Goal: Task Accomplishment & Management: Manage account settings

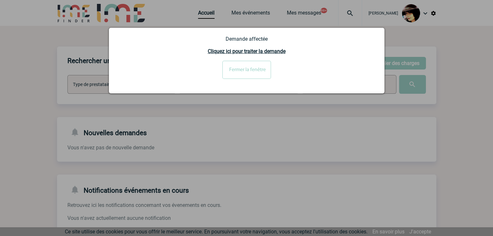
drag, startPoint x: 230, startPoint y: 72, endPoint x: 275, endPoint y: 70, distance: 45.1
click at [231, 72] on input "Fermer la fenêtre" at bounding box center [246, 70] width 49 height 18
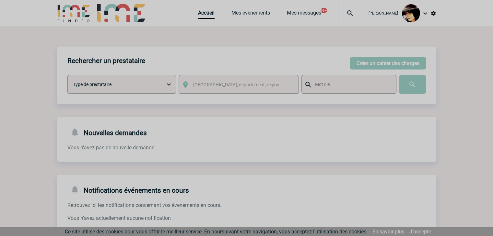
click at [341, 15] on div at bounding box center [246, 118] width 493 height 236
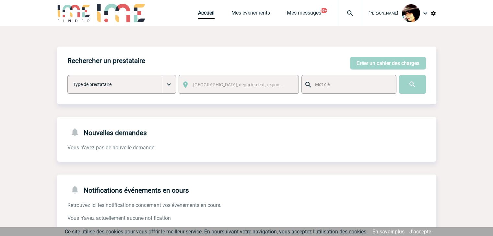
click at [345, 13] on img at bounding box center [349, 13] width 23 height 8
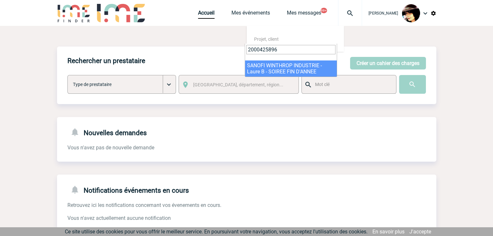
type input "2000425896"
select select "25397"
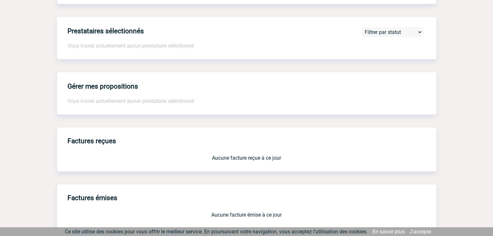
scroll to position [540, 0]
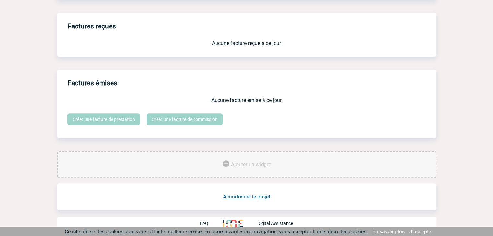
click at [240, 194] on link "Abandonner le projet" at bounding box center [246, 197] width 47 height 6
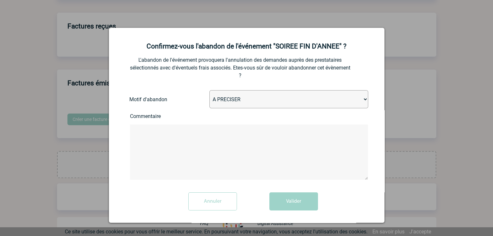
click at [254, 99] on select "A PRECISER Projet annulé Projet reporté Evénement organisé en interne A fait ap…" at bounding box center [288, 99] width 159 height 18
select select "ABANDON_PROJET_15"
click at [209, 91] on select "A PRECISER Projet annulé Projet reporté Evénement organisé en interne A fait ap…" at bounding box center [288, 99] width 159 height 18
click at [281, 205] on button "Valider" at bounding box center [293, 202] width 49 height 18
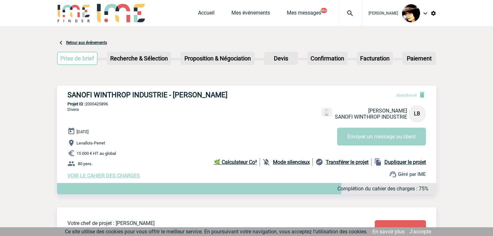
click at [345, 10] on img at bounding box center [349, 13] width 23 height 8
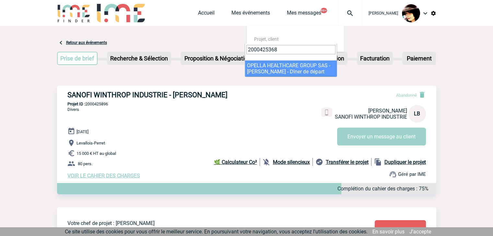
type input "2000425368"
select select "24869"
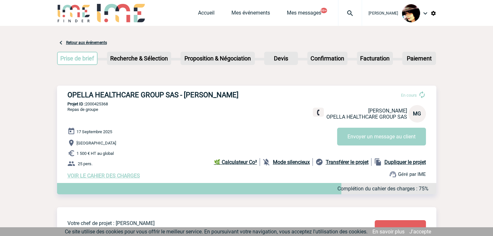
click at [237, 165] on b "🌿 Calculateur Co²" at bounding box center [235, 162] width 43 height 6
click at [198, 13] on link "Accueil" at bounding box center [206, 14] width 17 height 9
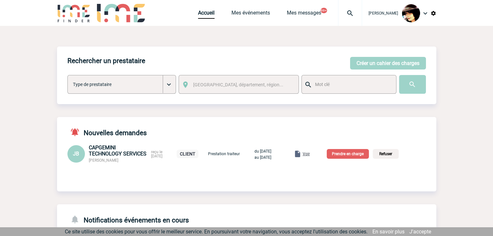
click at [310, 154] on span "Voir" at bounding box center [305, 154] width 7 height 5
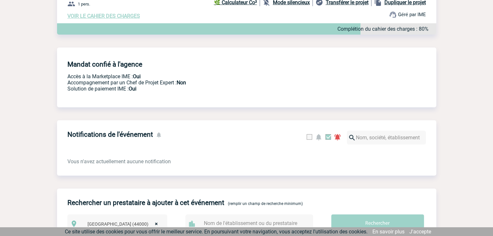
scroll to position [30, 0]
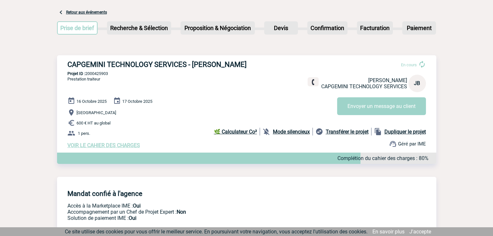
click at [126, 145] on span "VOIR LE CAHIER DES CHARGES" at bounding box center [103, 146] width 73 height 6
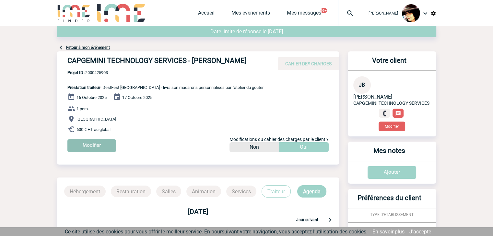
click at [104, 149] on input "Modifier" at bounding box center [91, 146] width 49 height 13
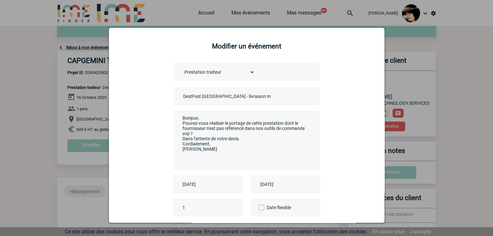
click at [181, 97] on input "DestFest Nantes - livraison macarons personnalisés par l'atelier du gouter" at bounding box center [226, 96] width 91 height 8
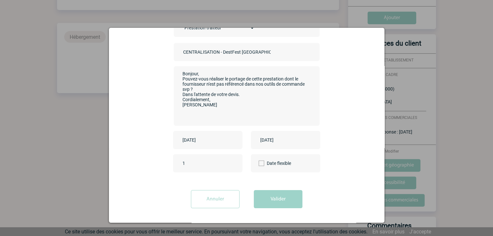
scroll to position [162, 0]
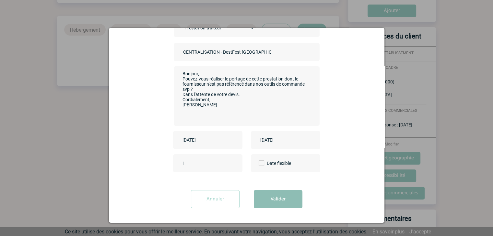
type input "CENTRALISATION - DestFest Nantes - livraison macarons personnalisés par l'ateli…"
click at [275, 201] on button "Valider" at bounding box center [278, 199] width 49 height 18
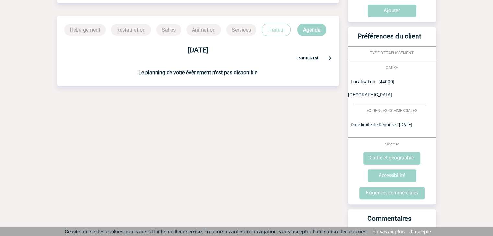
click at [266, 166] on div "Date limite de réponse le 08-10-2025 Retour à mon événement CAPGEMINI TECHNOLOG…" at bounding box center [246, 89] width 379 height 450
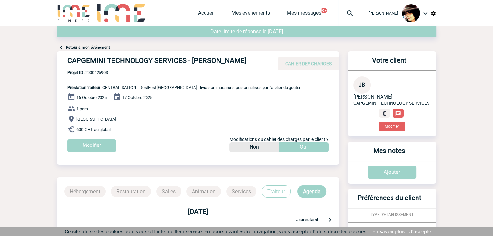
click at [199, 9] on div "Accueil Mes événements Mes messages 99+ Projet, client Projet, client" at bounding box center [280, 13] width 164 height 26
click at [200, 10] on link "Accueil" at bounding box center [206, 14] width 17 height 9
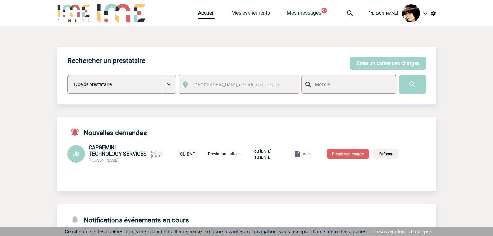
click at [349, 156] on p "Prendre en charge" at bounding box center [347, 154] width 42 height 10
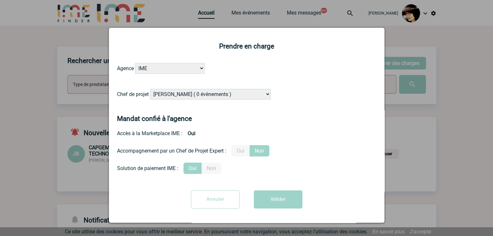
click at [210, 94] on select "Alizée VERLAGUET ( 0 évènements ) Anne-Françoise BONHOMME ( 199 évènements ) An…" at bounding box center [210, 94] width 120 height 11
select select "131347"
click at [150, 89] on select "Alizée VERLAGUET ( 0 évènements ) Anne-Françoise BONHOMME ( 199 évènements ) An…" at bounding box center [210, 94] width 120 height 11
click at [280, 197] on button "Valider" at bounding box center [278, 200] width 49 height 18
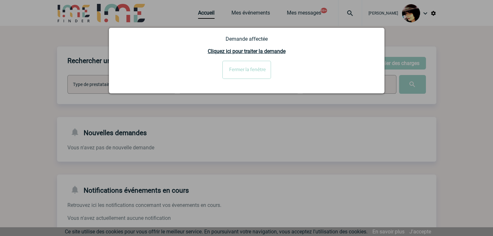
click at [245, 72] on input "Fermer la fenêtre" at bounding box center [246, 70] width 49 height 18
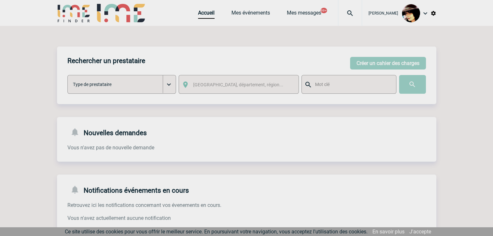
click at [343, 12] on body "Rachel SABOUREAU Accueil Mes événements 99+" at bounding box center [246, 198] width 493 height 397
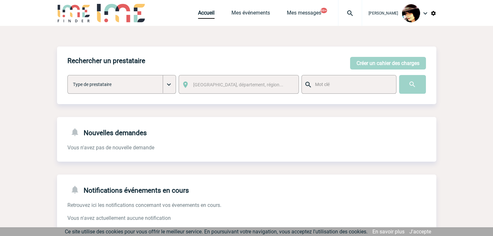
click at [343, 12] on img at bounding box center [349, 13] width 23 height 8
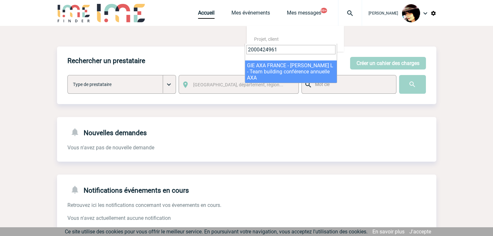
type input "2000424961"
select select "24462"
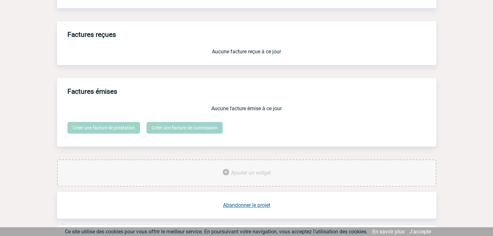
scroll to position [535, 0]
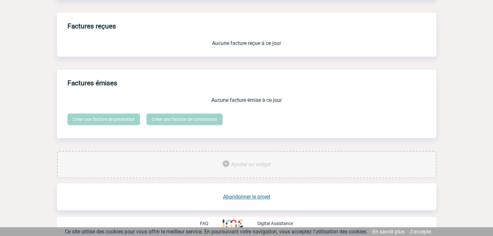
click at [250, 197] on link "Abandonner le projet" at bounding box center [246, 197] width 47 height 6
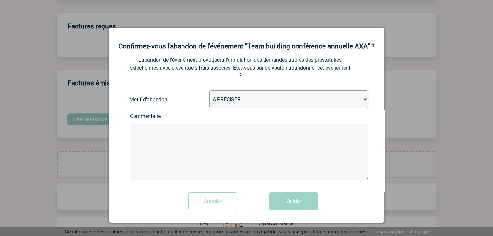
click at [244, 106] on select "A PRECISER Projet annulé Projet reporté Evénement organisé en interne A fait ap…" at bounding box center [288, 99] width 159 height 18
select select "ABANDON_PROJET_02"
click at [209, 99] on select "A PRECISER Projet annulé Projet reporté Evénement organisé en interne A fait ap…" at bounding box center [288, 99] width 159 height 18
click at [284, 206] on button "Valider" at bounding box center [293, 202] width 49 height 18
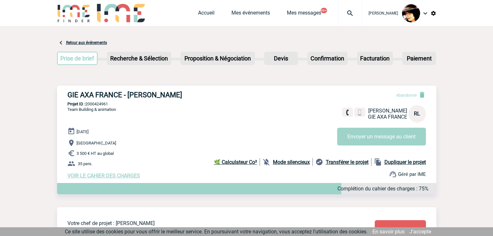
click at [343, 10] on img at bounding box center [349, 13] width 23 height 8
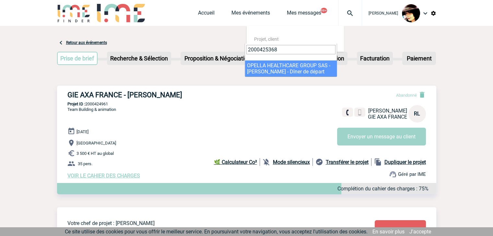
type input "2000425368"
select select "24869"
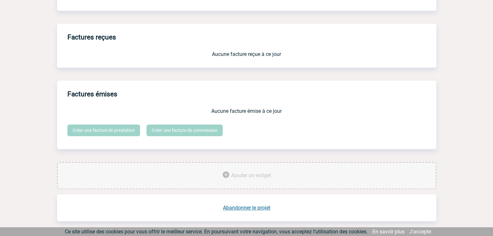
scroll to position [535, 0]
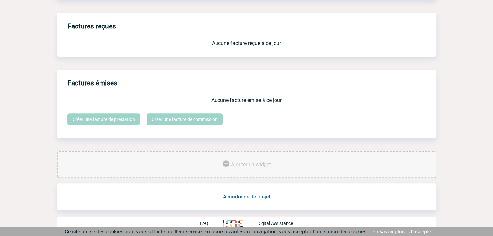
click at [253, 198] on link "Abandonner le projet" at bounding box center [246, 197] width 47 height 6
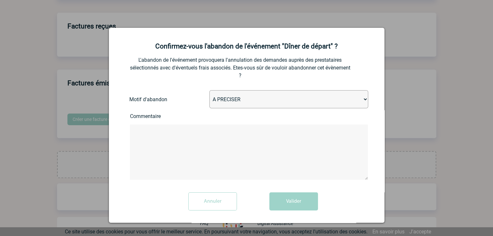
click at [233, 104] on select "A PRECISER Projet annulé Projet reporté Evénement organisé en interne A fait ap…" at bounding box center [288, 99] width 159 height 18
select select "ABANDON_PROJET_02"
click at [209, 91] on select "A PRECISER Projet annulé Projet reporté Evénement organisé en interne A fait ap…" at bounding box center [288, 99] width 159 height 18
click at [287, 206] on button "Valider" at bounding box center [293, 202] width 49 height 18
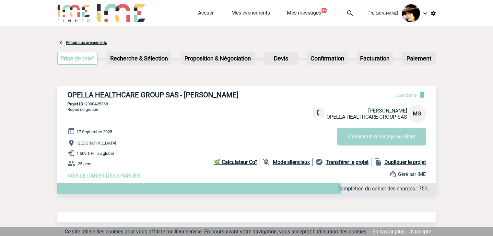
scroll to position [309, 0]
